Goal: Check status: Check status

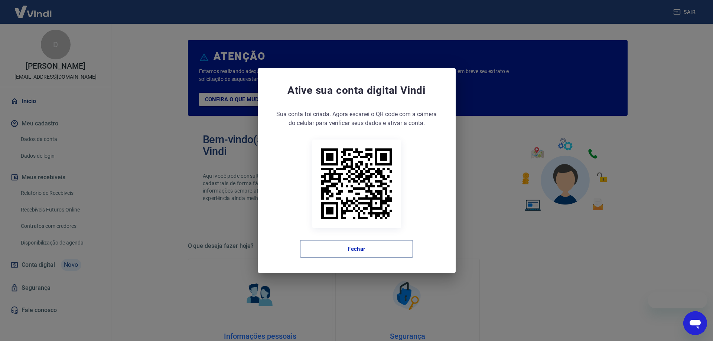
click at [370, 247] on button "Fechar" at bounding box center [356, 249] width 113 height 18
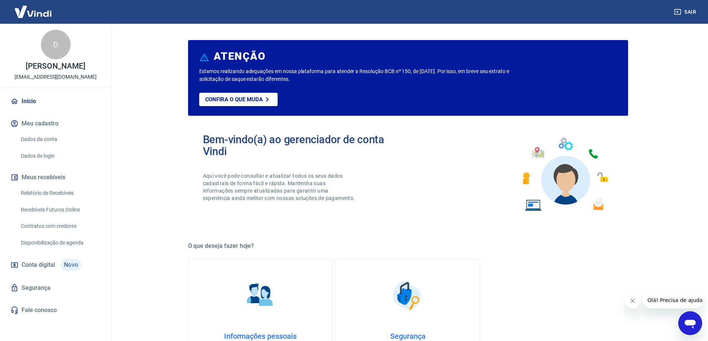
click at [62, 201] on link "Relatório de Recebíveis" at bounding box center [60, 193] width 84 height 15
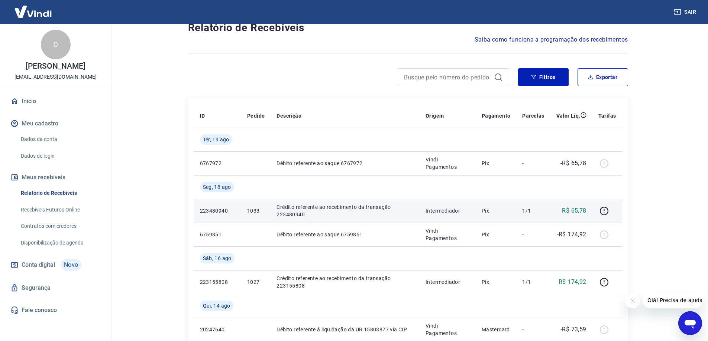
scroll to position [37, 0]
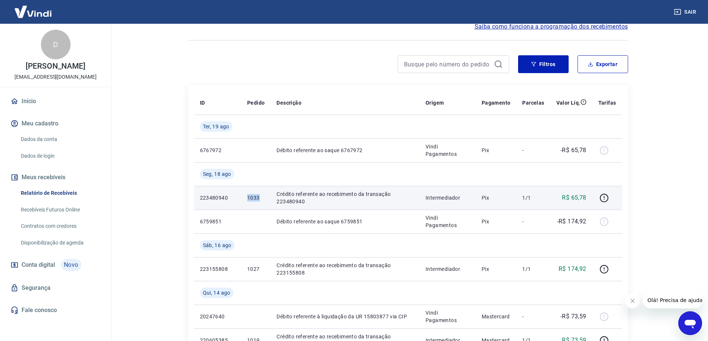
drag, startPoint x: 262, startPoint y: 198, endPoint x: 239, endPoint y: 201, distance: 22.4
click at [239, 201] on tr "223480940 1033 Crédito referente ao recebimento da transação 223480940 Intermed…" at bounding box center [408, 198] width 428 height 24
copy tr "1033"
click at [605, 197] on icon "button" at bounding box center [604, 197] width 1 height 2
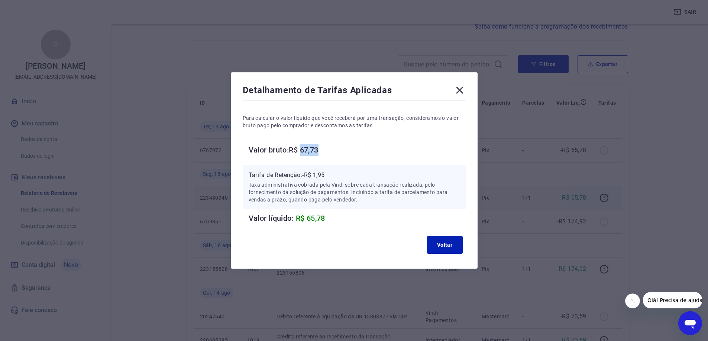
drag, startPoint x: 331, startPoint y: 152, endPoint x: 304, endPoint y: 150, distance: 27.2
click at [304, 150] on h6 "Valor bruto: R$ 67,73" at bounding box center [357, 150] width 217 height 12
copy h6 "67,73"
drag, startPoint x: 462, startPoint y: 90, endPoint x: 414, endPoint y: 77, distance: 50.0
click at [462, 90] on icon at bounding box center [459, 90] width 7 height 7
